Goal: Navigation & Orientation: Find specific page/section

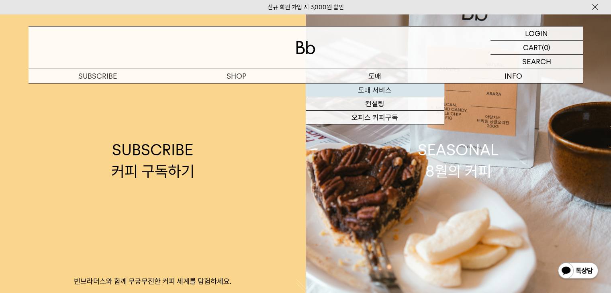
click at [381, 92] on link "도매 서비스" at bounding box center [375, 91] width 139 height 14
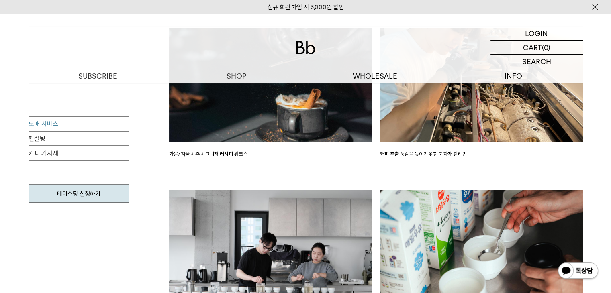
scroll to position [1352, 0]
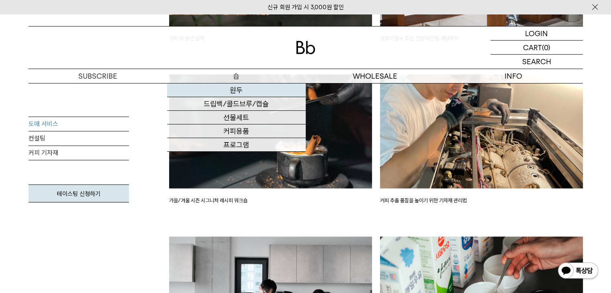
click at [240, 91] on link "원두" at bounding box center [236, 91] width 139 height 14
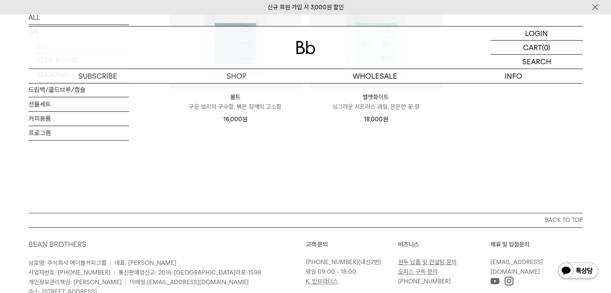
scroll to position [743, 0]
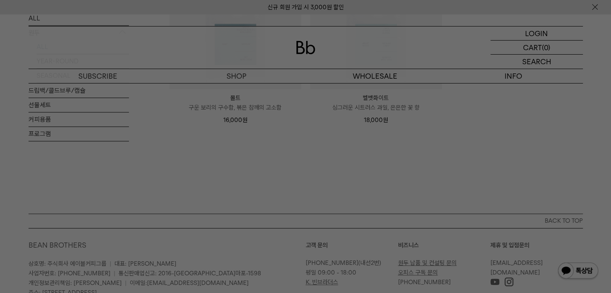
click at [357, 203] on div at bounding box center [305, 146] width 611 height 293
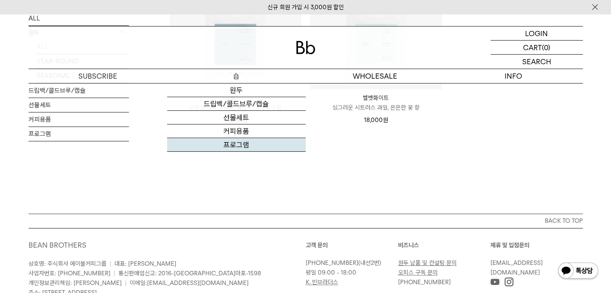
click at [238, 144] on link "프로그램" at bounding box center [236, 145] width 139 height 14
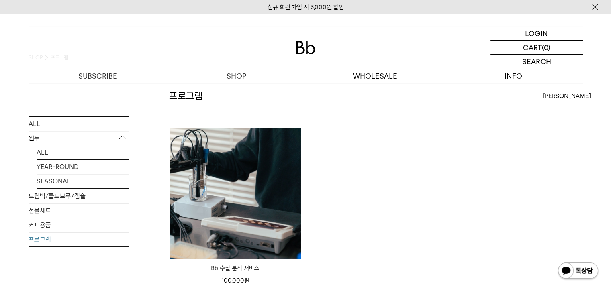
scroll to position [33, 0]
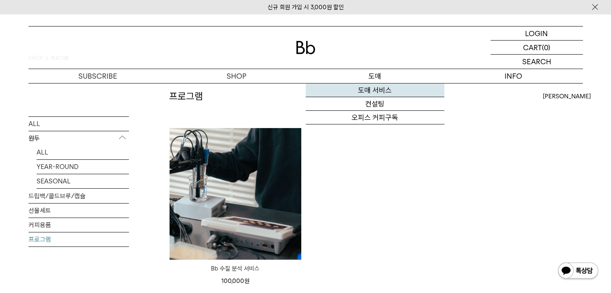
click at [380, 96] on link "도매 서비스" at bounding box center [375, 91] width 139 height 14
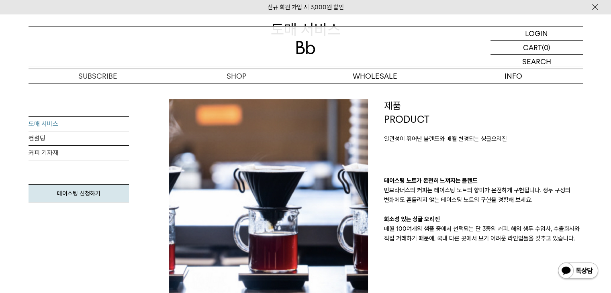
scroll to position [113, 0]
